Goal: Check status: Check status

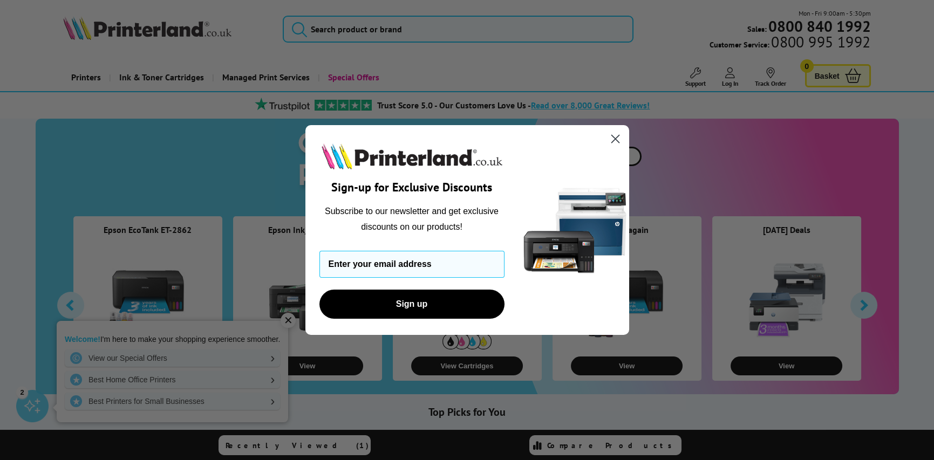
click at [618, 137] on icon "Close dialog" at bounding box center [616, 139] width 8 height 8
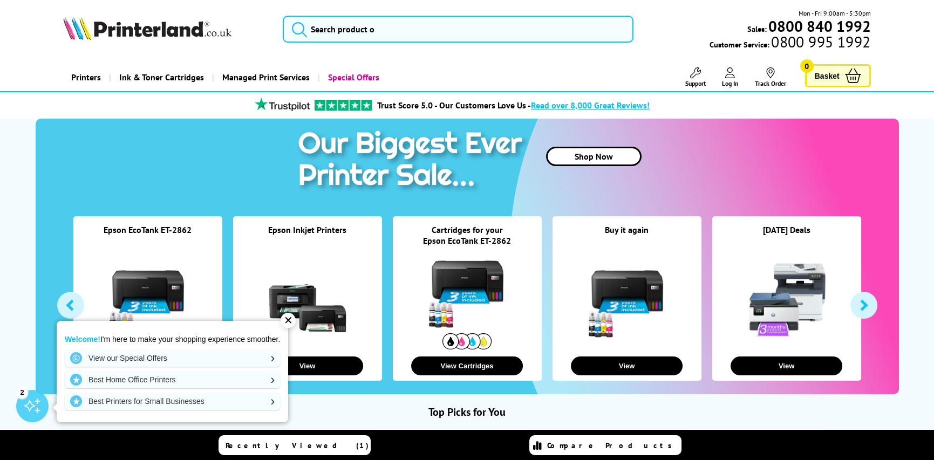
click at [287, 320] on div "✕" at bounding box center [288, 320] width 15 height 15
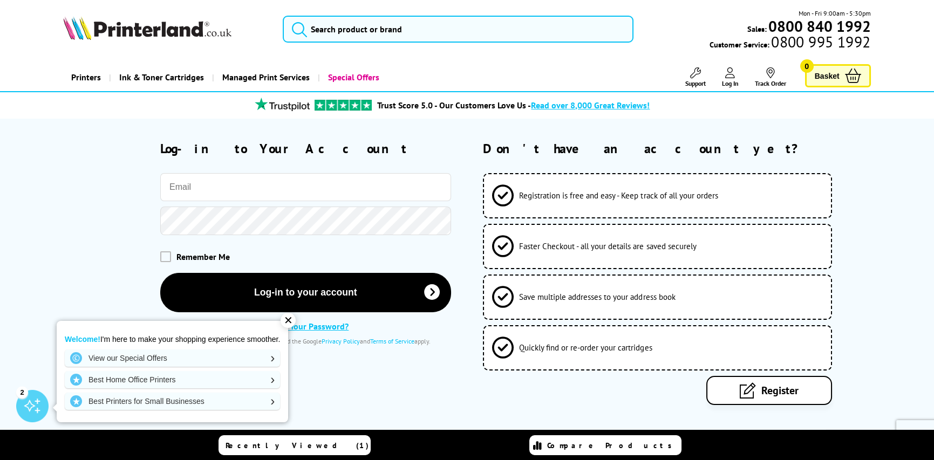
click at [189, 190] on input "email" at bounding box center [305, 187] width 291 height 28
type input "[PERSON_NAME][EMAIL_ADDRESS][PERSON_NAME][DOMAIN_NAME]"
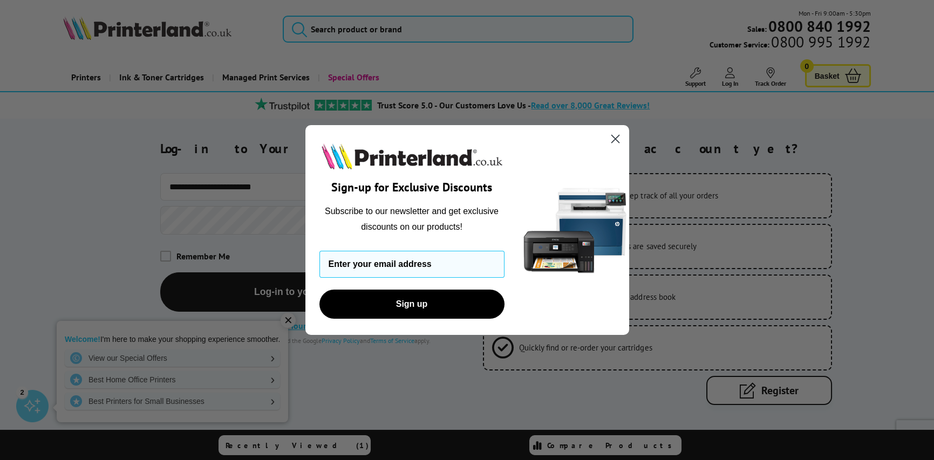
type input "e"
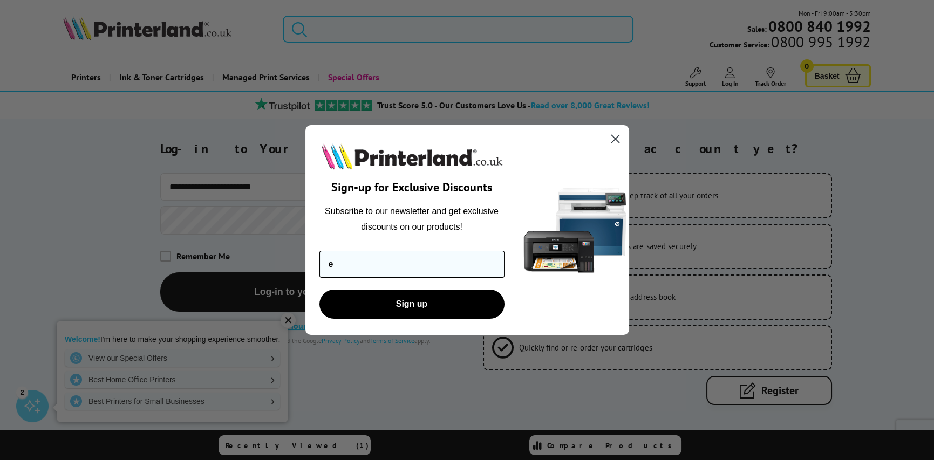
drag, startPoint x: 347, startPoint y: 268, endPoint x: 324, endPoint y: 270, distance: 22.8
click at [324, 270] on input "e" at bounding box center [412, 264] width 185 height 27
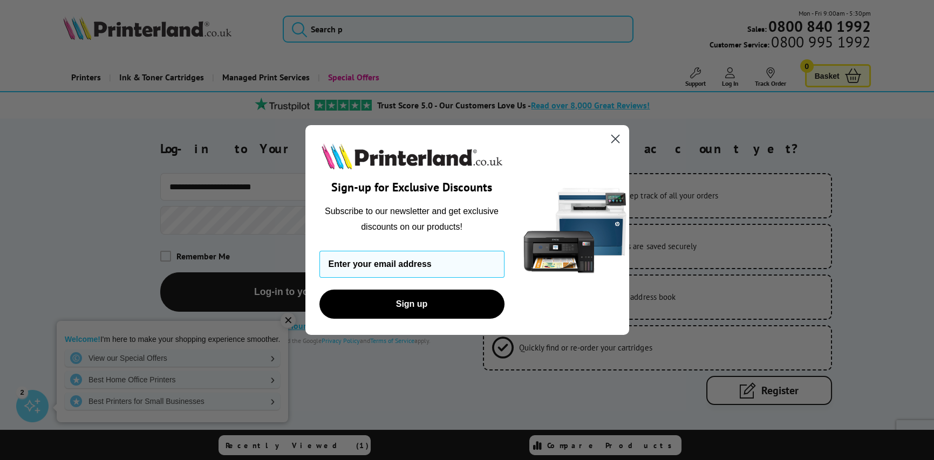
click at [615, 138] on circle "Close dialog" at bounding box center [615, 139] width 18 height 18
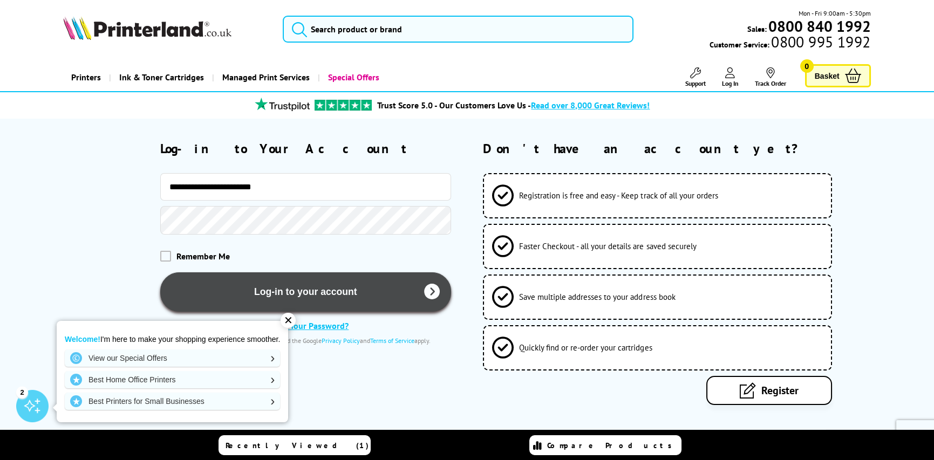
click at [279, 290] on button "Log-in to your account" at bounding box center [305, 292] width 291 height 39
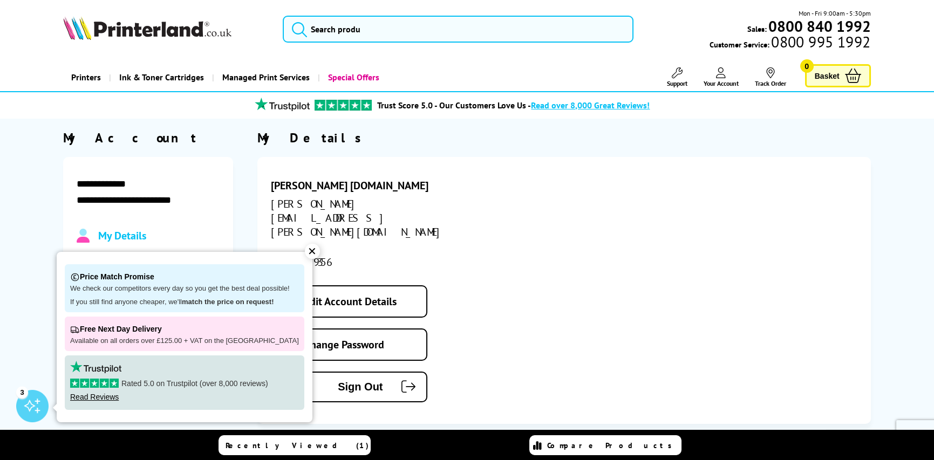
click at [483, 276] on div "Jennifer Ridgewell gmail.com jenny.ridgewell@gmail.com 07879719356 Edit Account…" at bounding box center [564, 290] width 614 height 267
click at [517, 209] on div "Jennifer Ridgewell gmail.com jenny.ridgewell@gmail.com 07879719356 Edit Account…" at bounding box center [564, 290] width 614 height 267
click at [201, 106] on li "Trust Score 5.0 - Our Customers Love Us - Read over 8,000 Great Reviews!" at bounding box center [450, 105] width 819 height 19
click at [305, 248] on div "✕" at bounding box center [312, 251] width 15 height 15
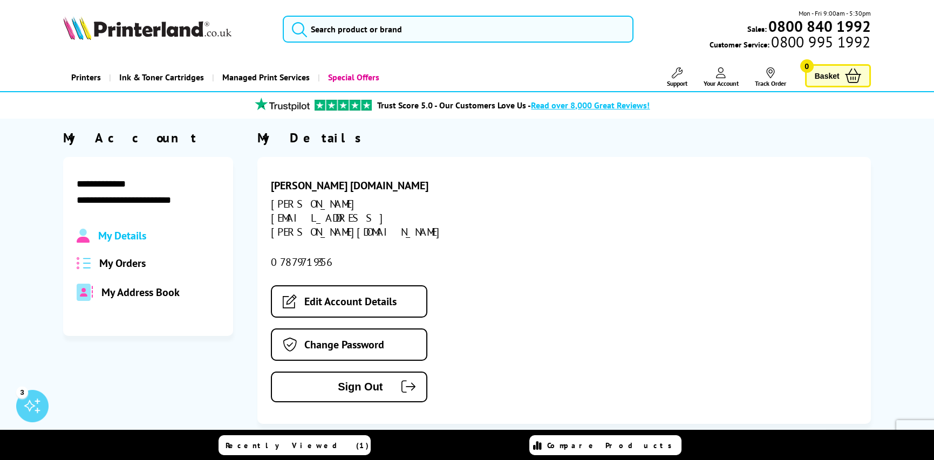
click at [128, 260] on span "My Orders" at bounding box center [122, 263] width 46 height 14
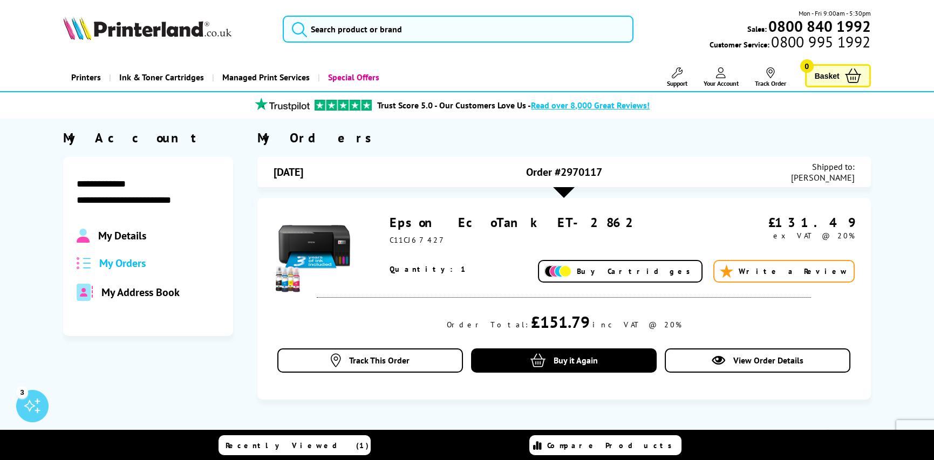
drag, startPoint x: 614, startPoint y: 172, endPoint x: 561, endPoint y: 172, distance: 52.4
click at [561, 172] on div "Order #2970117" at bounding box center [564, 172] width 194 height 22
copy span "2970117"
click at [383, 362] on span "Track This Order" at bounding box center [379, 360] width 60 height 11
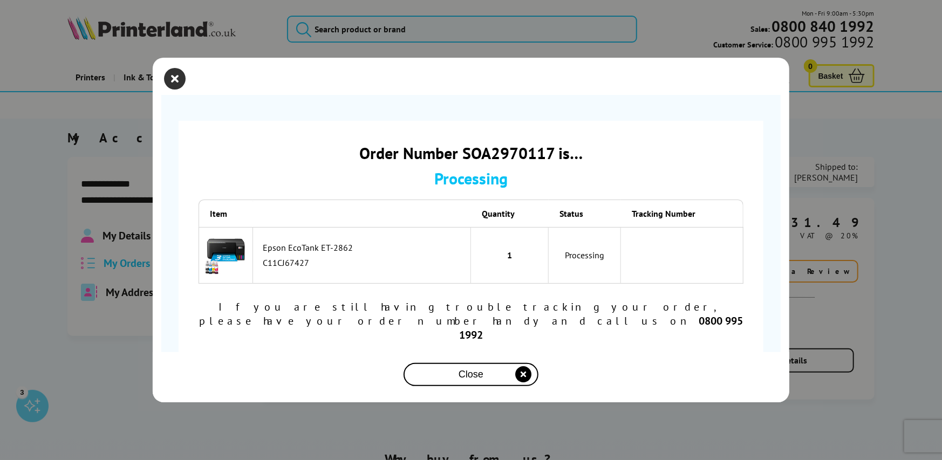
click at [174, 90] on icon "close modal" at bounding box center [175, 79] width 22 height 22
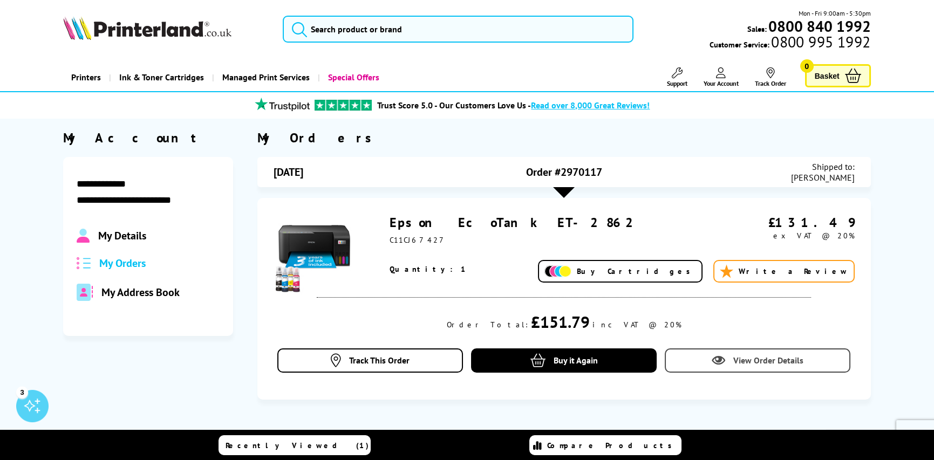
click at [737, 357] on span "View Order Details" at bounding box center [769, 360] width 70 height 11
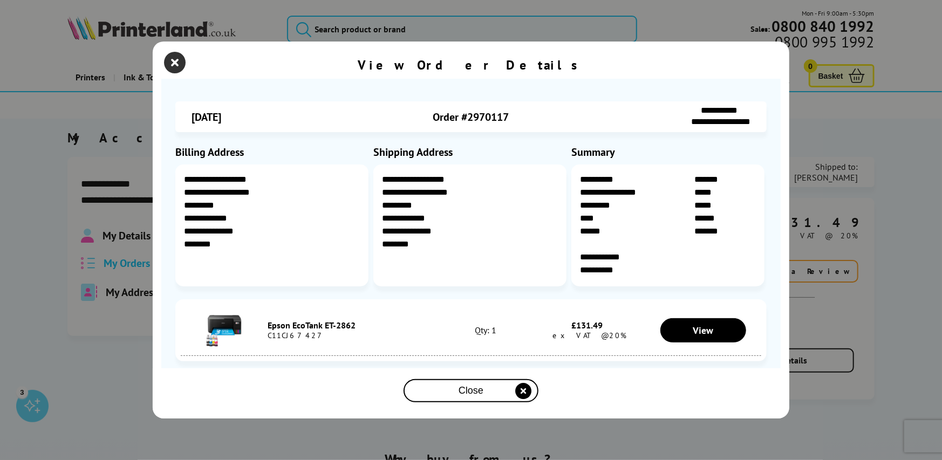
click at [177, 69] on icon "close modal" at bounding box center [175, 63] width 22 height 22
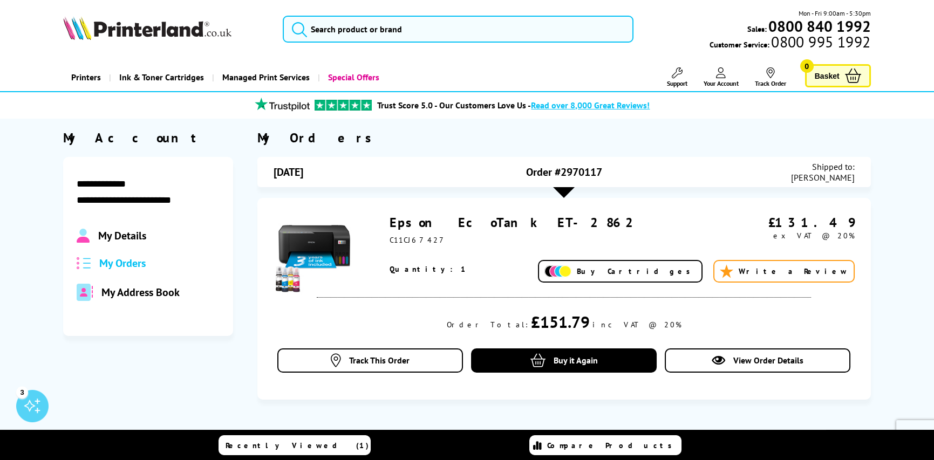
click at [772, 72] on icon at bounding box center [770, 72] width 11 height 11
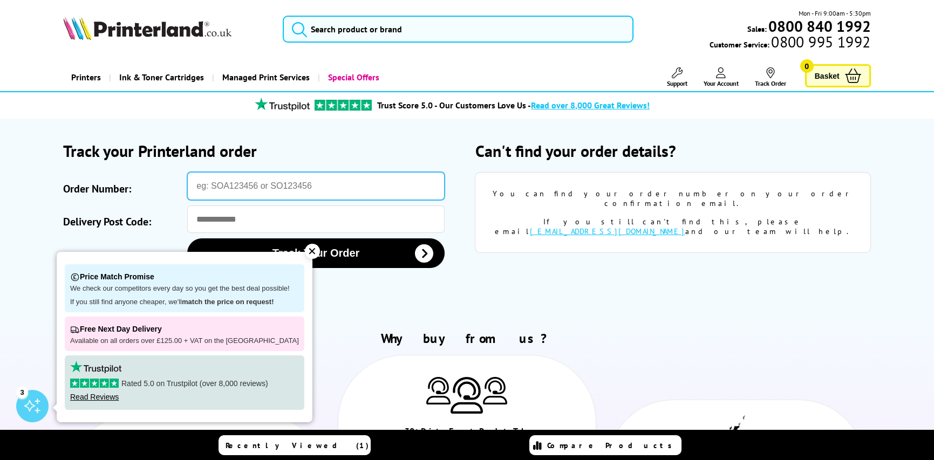
click at [217, 187] on input "Order Number:" at bounding box center [315, 186] width 257 height 28
paste input "2970117"
type input "2970117"
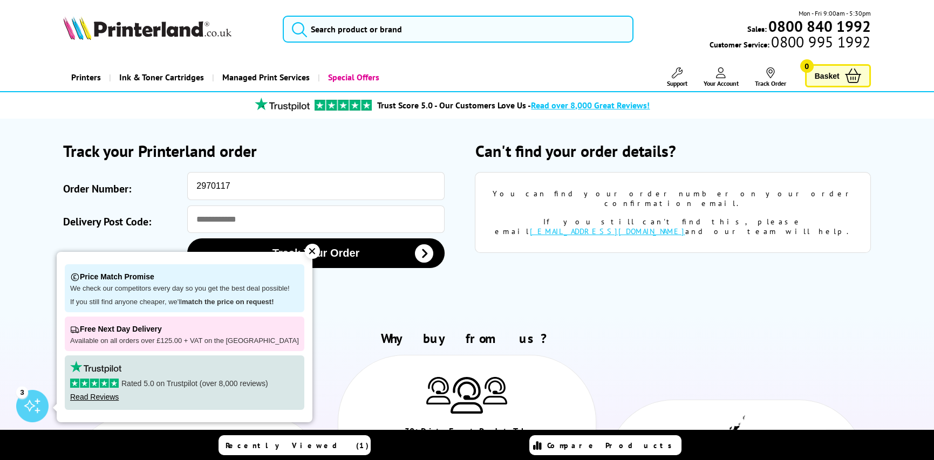
click at [306, 250] on div "✕" at bounding box center [312, 251] width 15 height 15
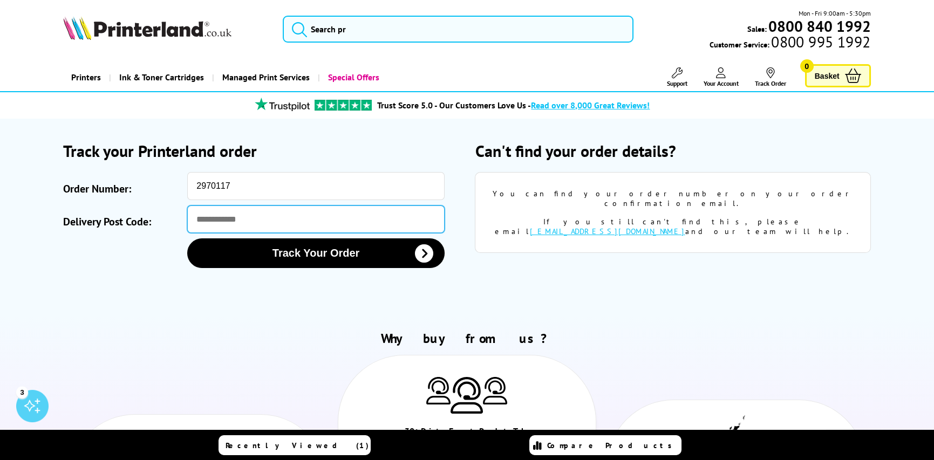
click at [215, 220] on input "Delivery Post Code:" at bounding box center [315, 220] width 257 height 28
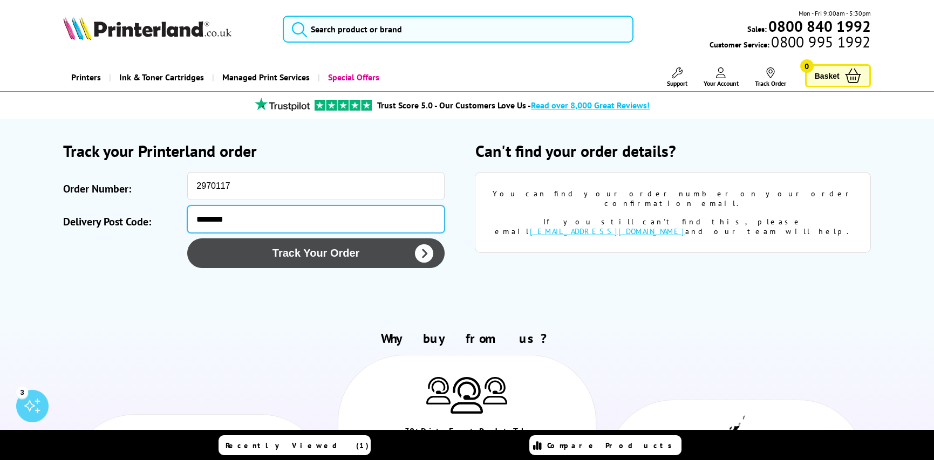
type input "********"
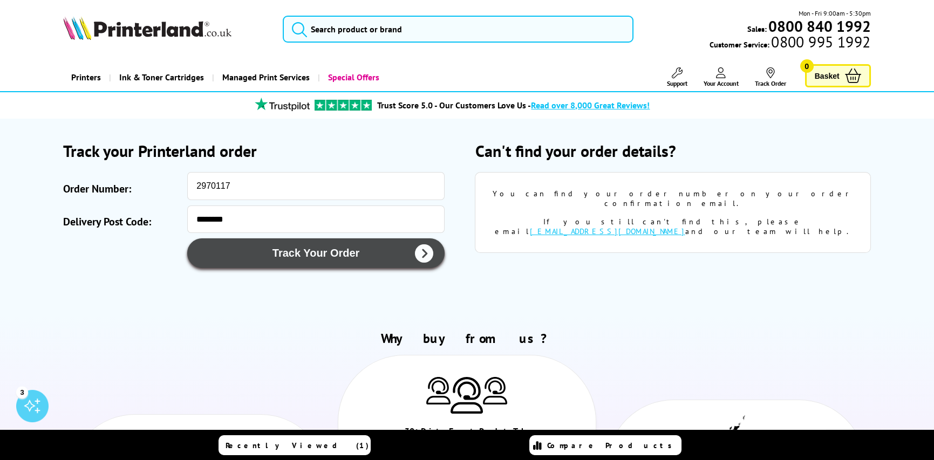
click at [301, 256] on button "Track Your Order" at bounding box center [315, 254] width 257 height 30
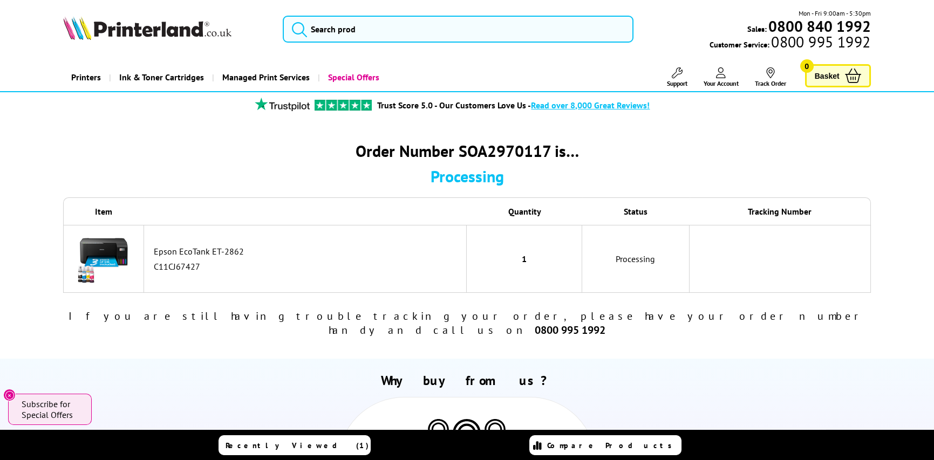
click at [720, 73] on icon at bounding box center [721, 72] width 10 height 11
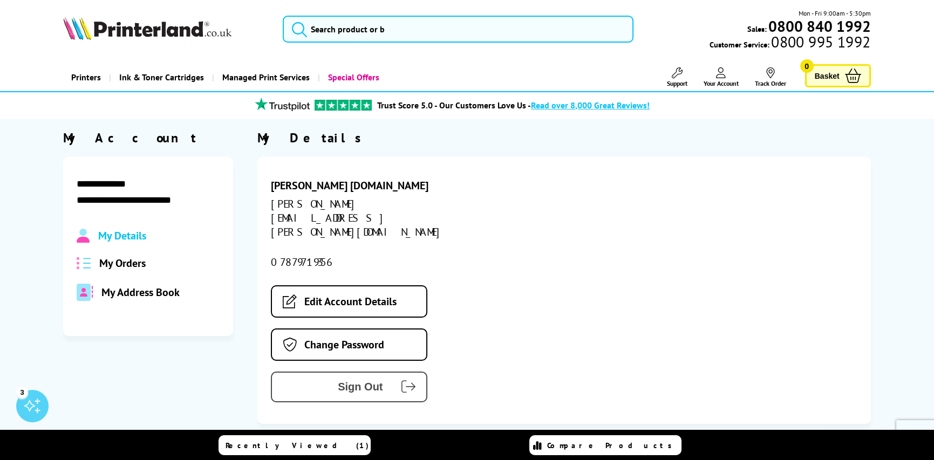
click at [351, 381] on span "Sign Out" at bounding box center [335, 387] width 95 height 12
